Goal: Navigation & Orientation: Find specific page/section

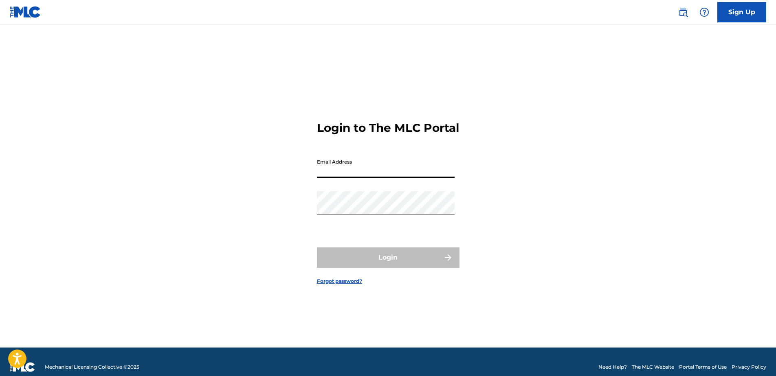
click at [348, 178] on input "Email Address" at bounding box center [386, 166] width 138 height 23
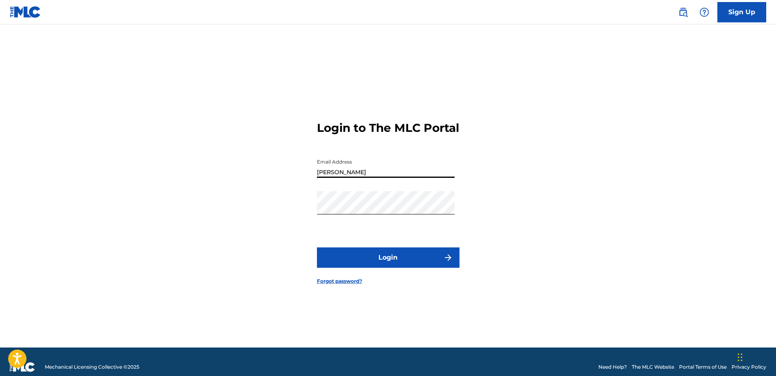
type input "[PERSON_NAME][EMAIL_ADDRESS][PERSON_NAME][DOMAIN_NAME]"
click at [379, 266] on button "Login" at bounding box center [388, 258] width 143 height 20
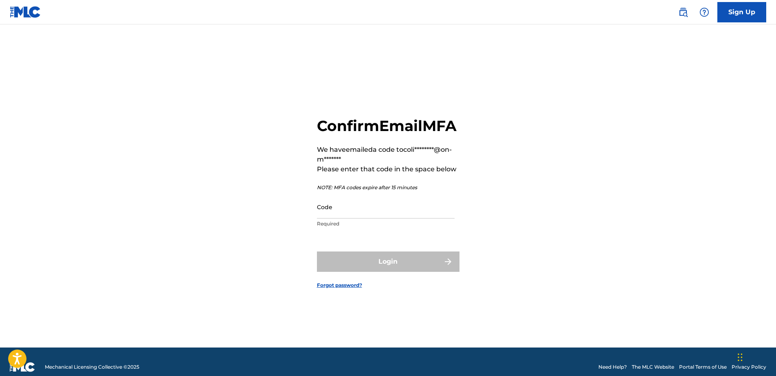
click at [343, 217] on input "Code" at bounding box center [386, 207] width 138 height 23
paste input "121196"
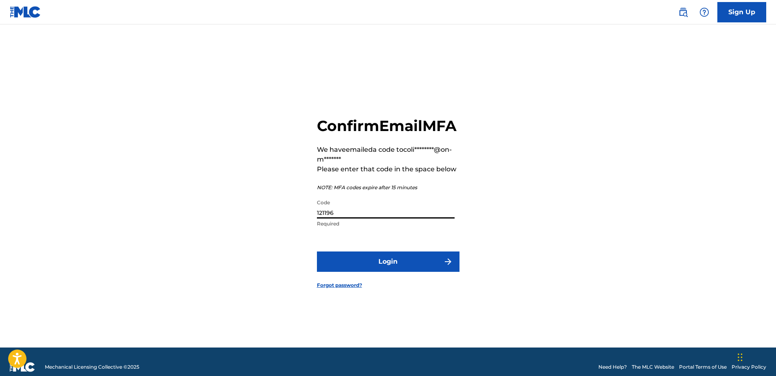
type input "121196"
click at [374, 272] on button "Login" at bounding box center [388, 262] width 143 height 20
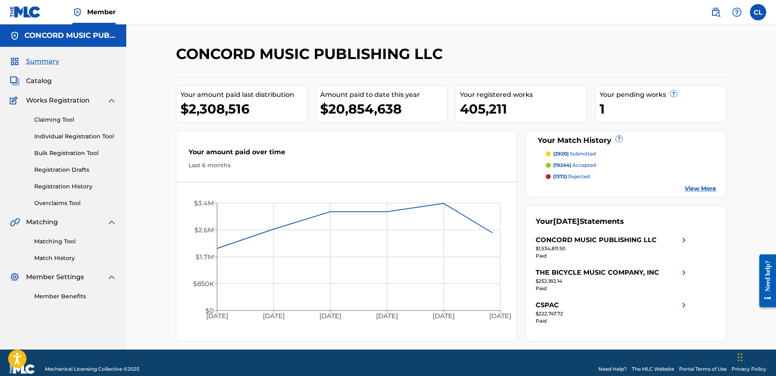
click at [44, 80] on span "Catalog" at bounding box center [39, 81] width 26 height 10
